Goal: Navigation & Orientation: Find specific page/section

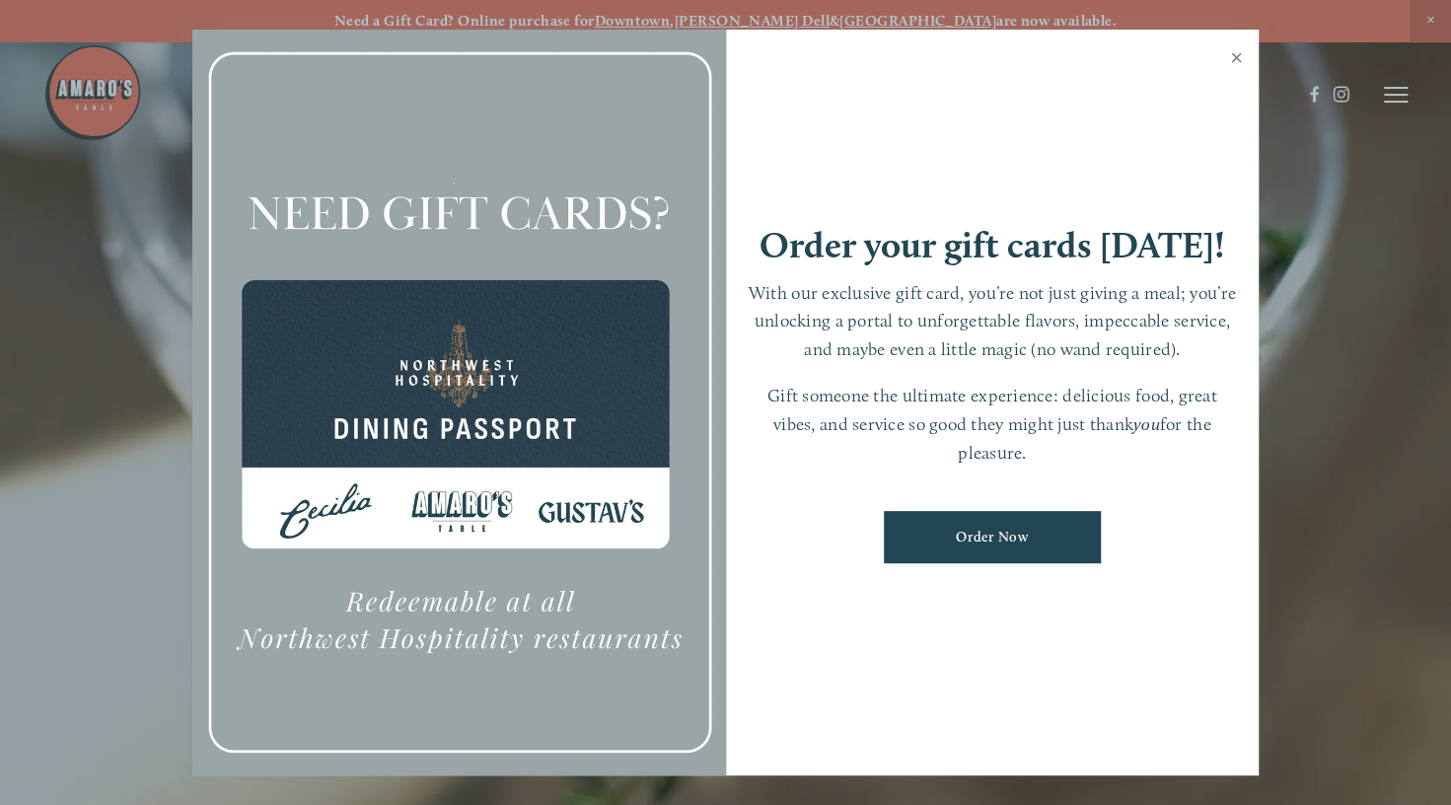
click at [1234, 55] on link "Close" at bounding box center [1236, 60] width 38 height 55
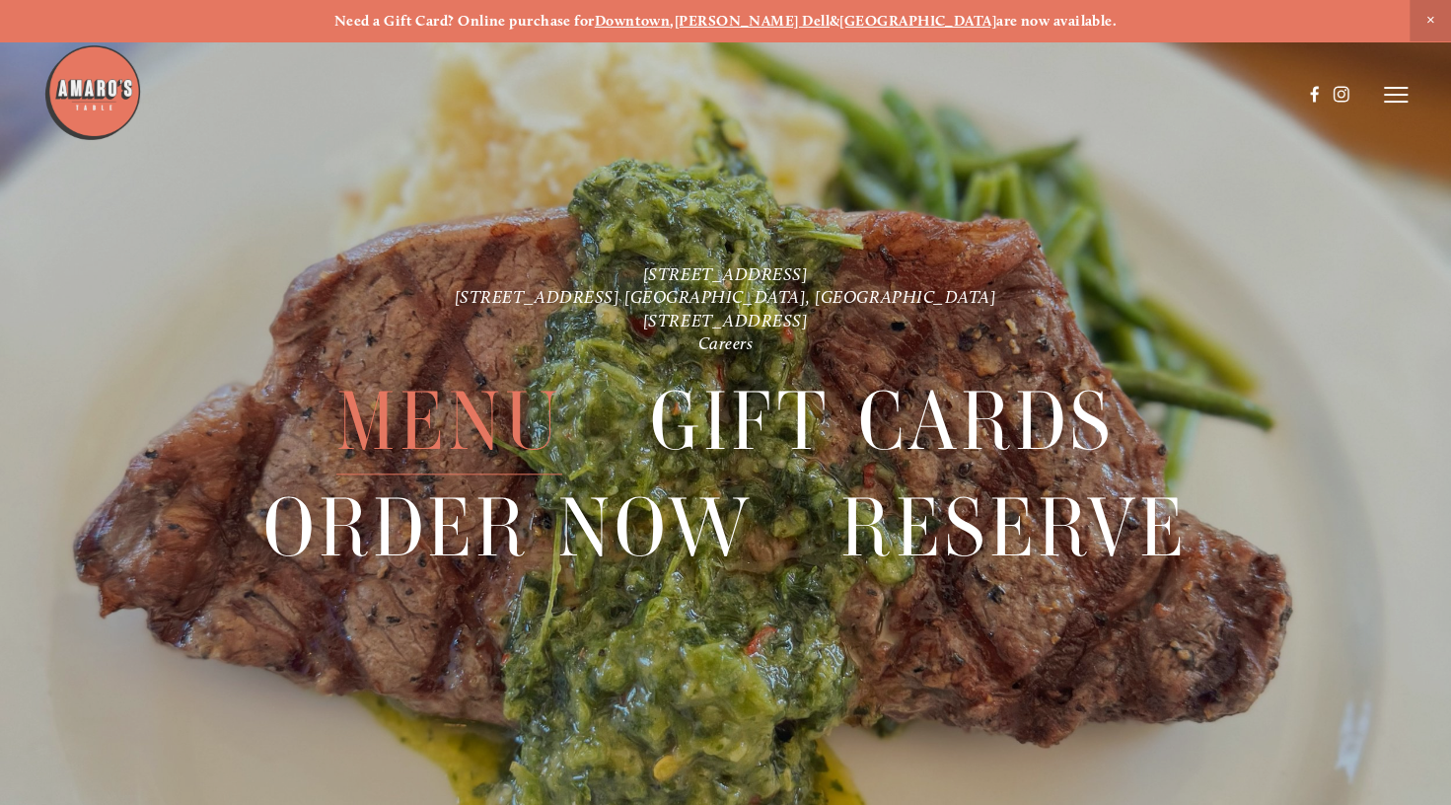
click at [448, 418] on span "Menu" at bounding box center [449, 423] width 227 height 106
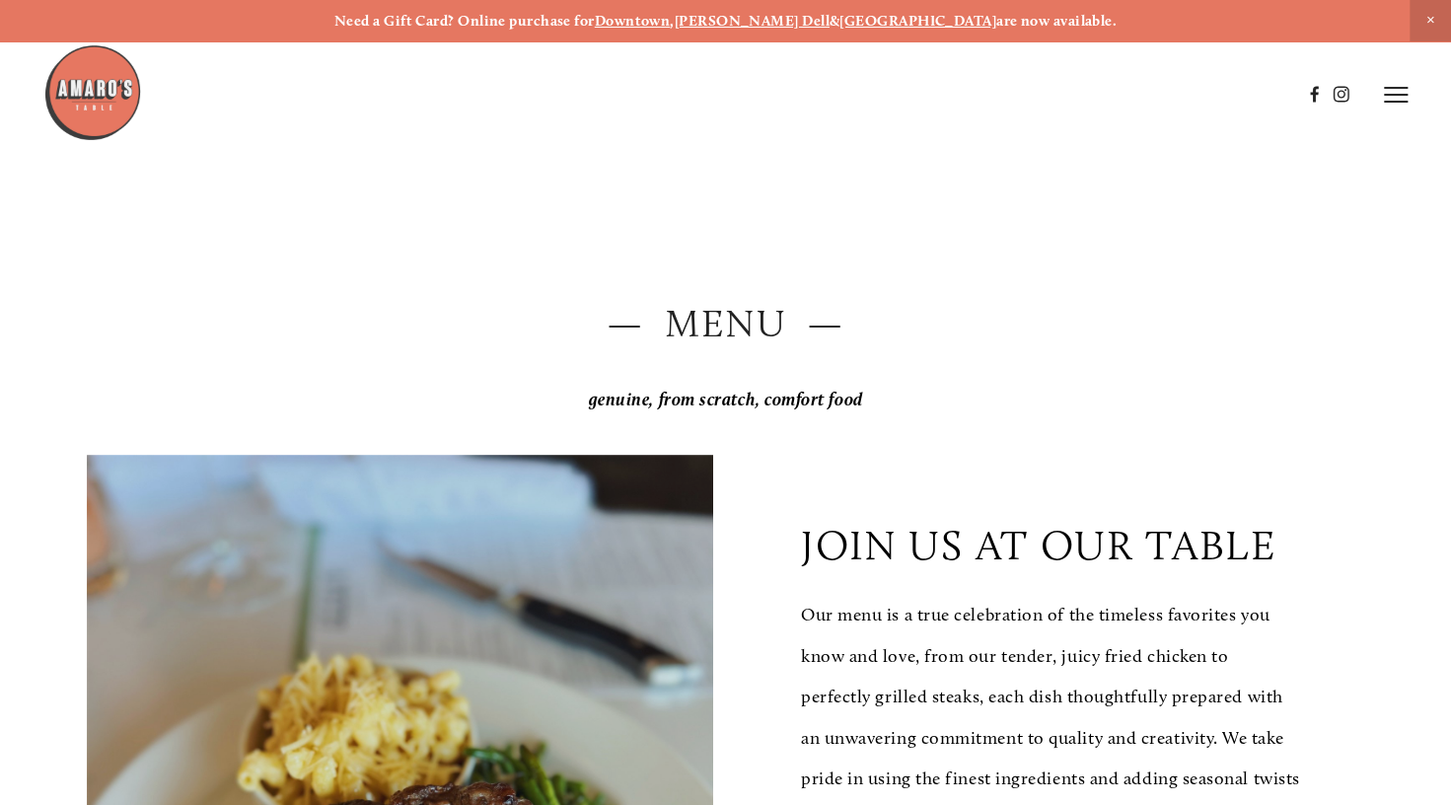
click at [1390, 93] on icon at bounding box center [1396, 95] width 24 height 18
click at [84, 101] on img at bounding box center [92, 92] width 99 height 99
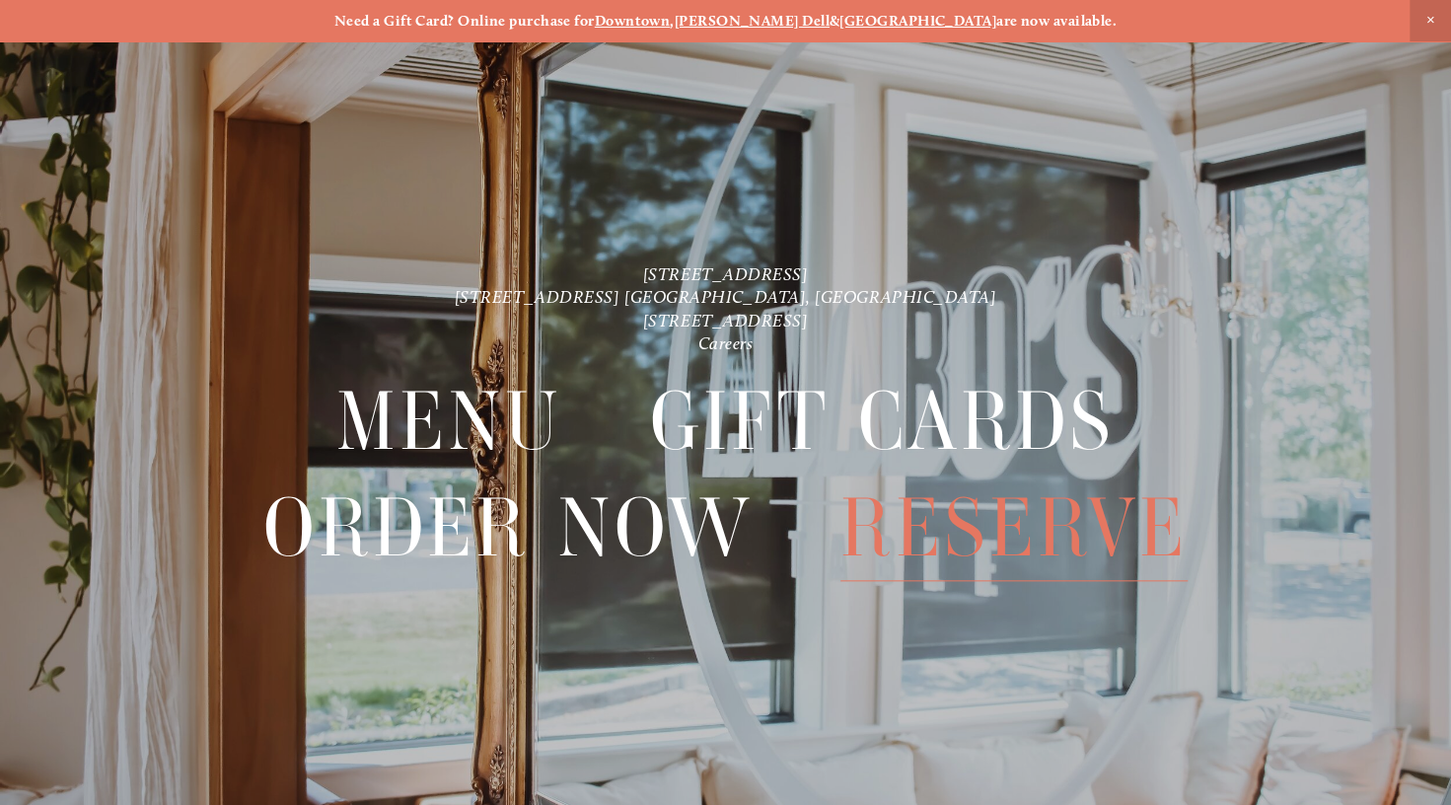
scroll to position [41, 0]
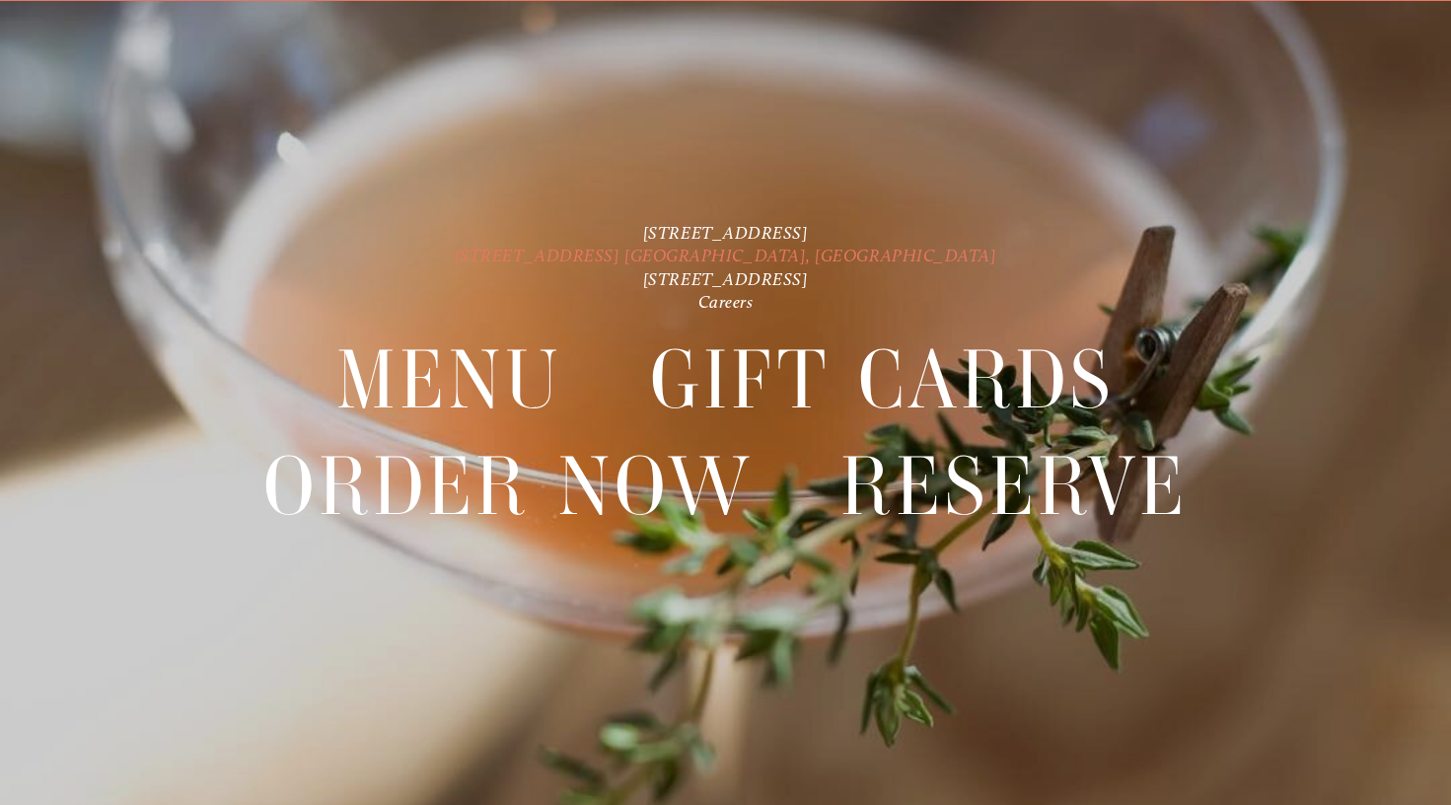
click at [676, 253] on link "[STREET_ADDRESS] [GEOGRAPHIC_DATA], [GEOGRAPHIC_DATA]" at bounding box center [726, 256] width 543 height 21
